Goal: Complete application form

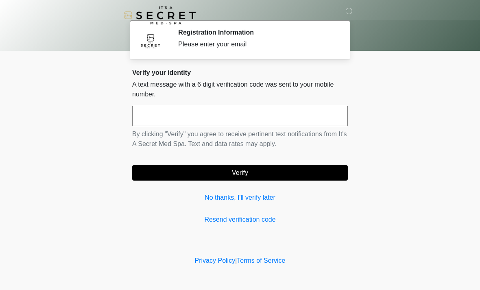
click at [204, 201] on link "No thanks, I'll verify later" at bounding box center [240, 198] width 216 height 10
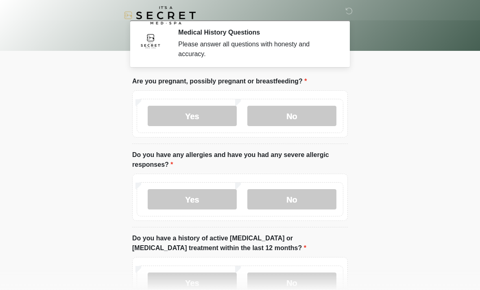
click at [316, 122] on label "No" at bounding box center [291, 116] width 89 height 20
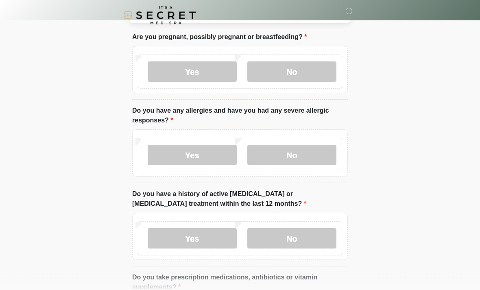
click at [309, 154] on label "No" at bounding box center [291, 155] width 89 height 20
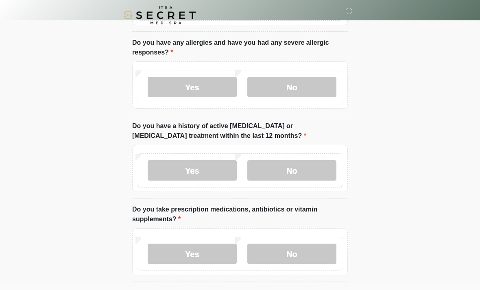
scroll to position [112, 0]
click at [310, 168] on label "No" at bounding box center [291, 170] width 89 height 20
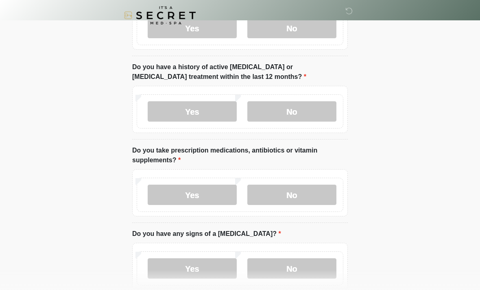
scroll to position [173, 0]
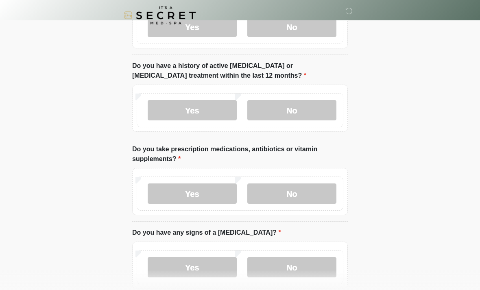
click at [305, 190] on label "No" at bounding box center [291, 193] width 89 height 20
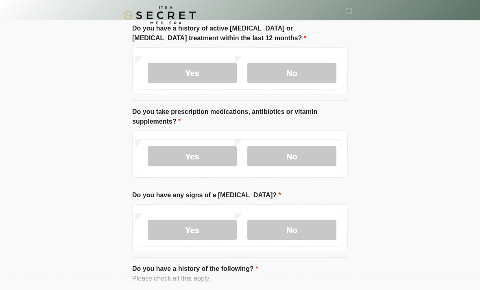
scroll to position [210, 0]
click at [197, 154] on label "Yes" at bounding box center [192, 156] width 89 height 20
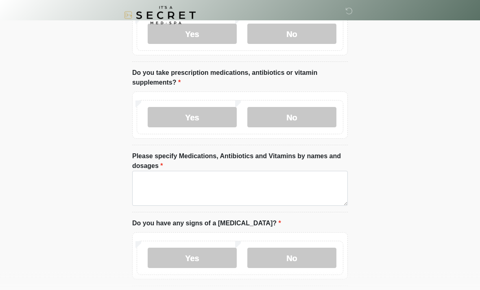
scroll to position [260, 0]
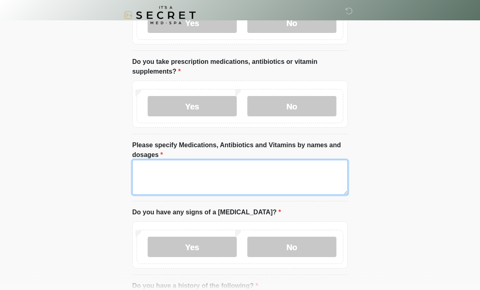
click at [279, 165] on textarea "Please specify Medications, Antibiotics and Vitamins by names and dosages" at bounding box center [240, 177] width 216 height 35
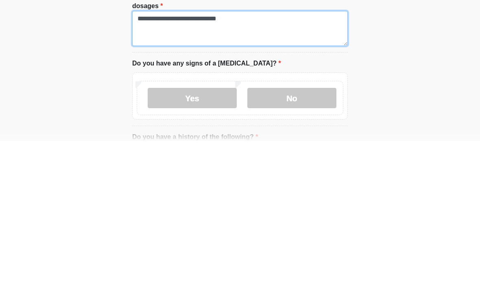
type textarea "**********"
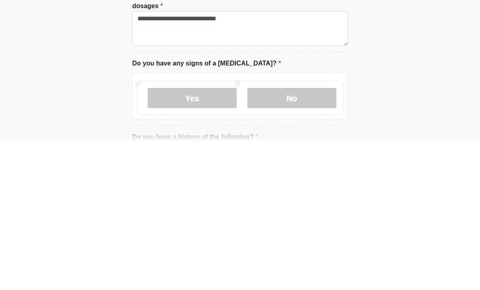
click at [310, 237] on label "No" at bounding box center [291, 247] width 89 height 20
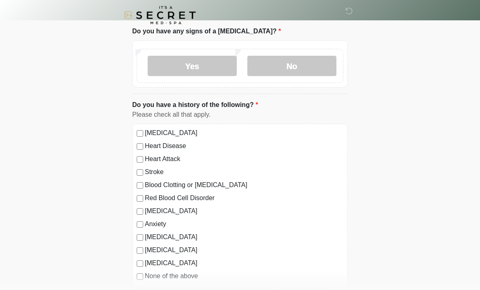
scroll to position [443, 0]
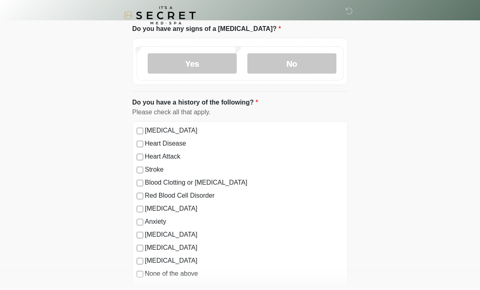
click at [176, 276] on label "None of the above" at bounding box center [244, 274] width 199 height 10
click at [157, 224] on label "Anxiety" at bounding box center [244, 222] width 199 height 10
click at [173, 276] on label "None of the above" at bounding box center [244, 274] width 199 height 10
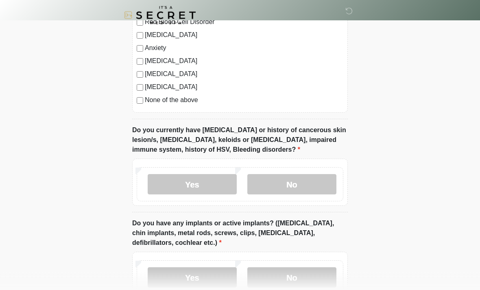
scroll to position [618, 0]
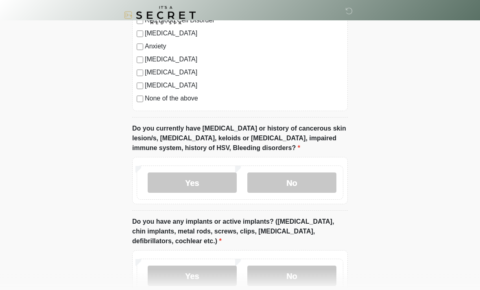
click at [318, 183] on label "No" at bounding box center [291, 183] width 89 height 20
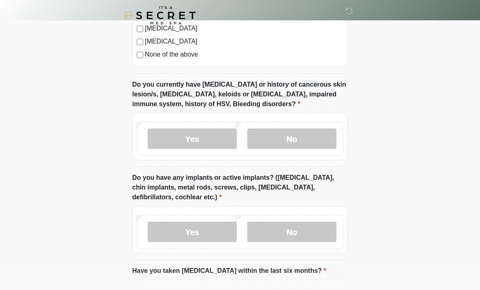
scroll to position [664, 0]
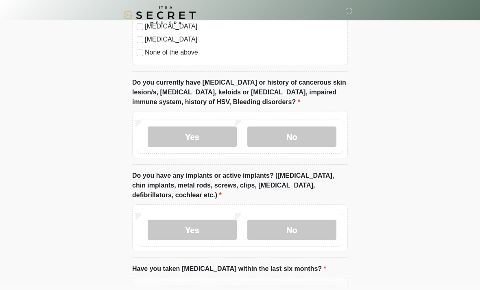
click at [295, 237] on label "No" at bounding box center [291, 230] width 89 height 20
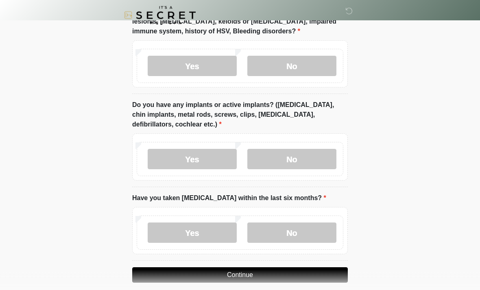
scroll to position [736, 0]
click at [303, 232] on label "No" at bounding box center [291, 232] width 89 height 20
click at [287, 275] on button "Continue" at bounding box center [240, 274] width 216 height 15
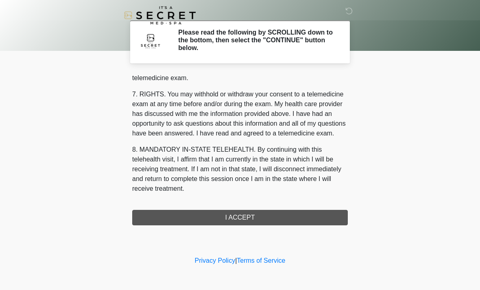
scroll to position [345, 0]
click at [234, 218] on button "I ACCEPT" at bounding box center [240, 217] width 216 height 15
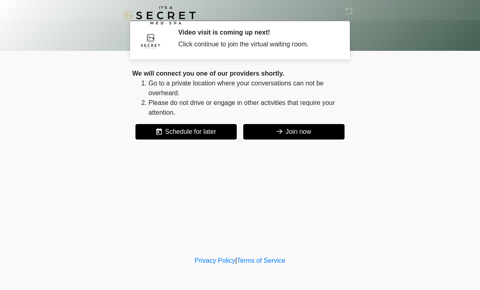
click at [299, 136] on button "Join now" at bounding box center [293, 131] width 101 height 15
